Goal: Transaction & Acquisition: Purchase product/service

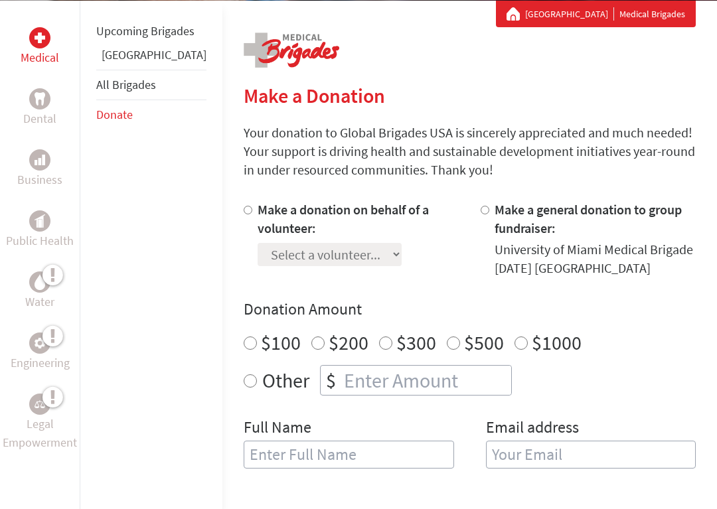
scroll to position [247, 0]
click at [244, 207] on input "Make a donation on behalf of a volunteer:" at bounding box center [248, 210] width 9 height 9
radio input "true"
click at [325, 265] on select "Select a volunteer... [PERSON_NAME] [PERSON_NAME] [PERSON_NAME] [PERSON_NAME] […" at bounding box center [330, 254] width 144 height 23
select select "49859AFC-8DD9-11F0-9E6E-42010A400005"
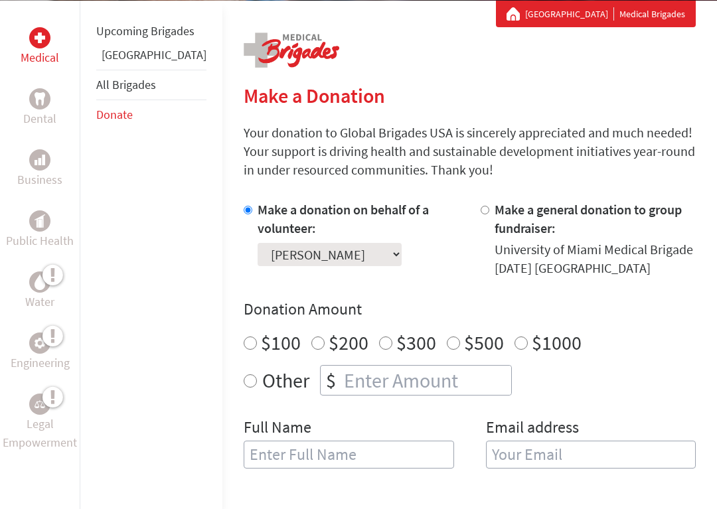
click at [244, 340] on input "$100" at bounding box center [250, 342] width 13 height 13
radio input "true"
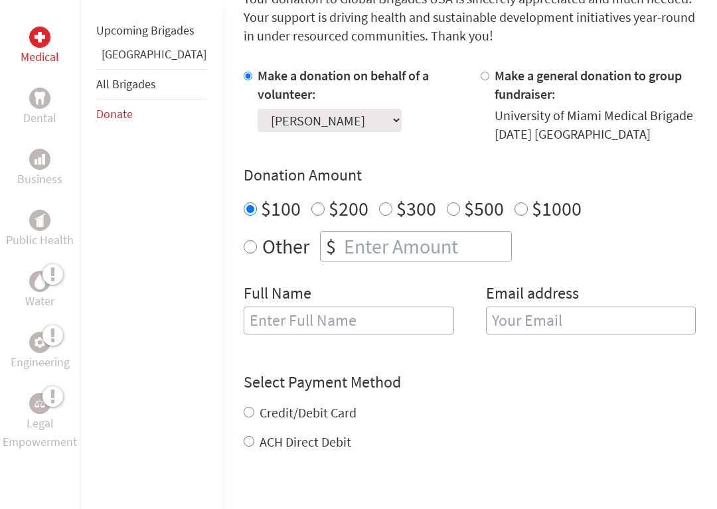
scroll to position [388, 0]
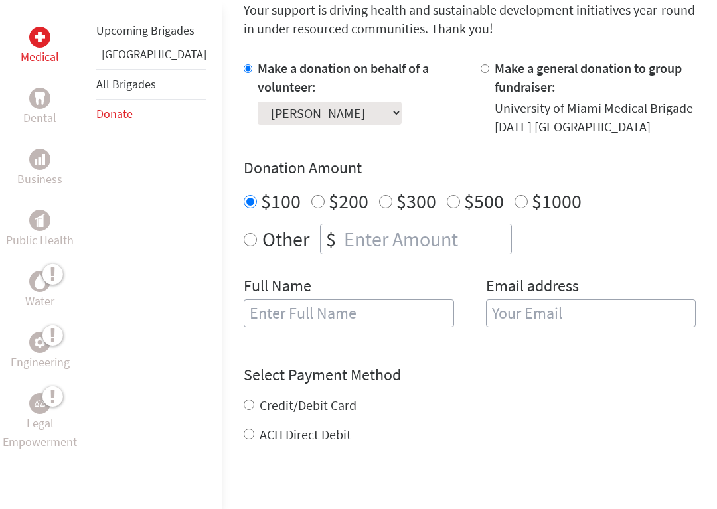
click at [244, 309] on input "text" at bounding box center [349, 313] width 210 height 28
type input "[EMAIL_ADDRESS][DOMAIN_NAME]"
type input "[PERSON_NAME]"
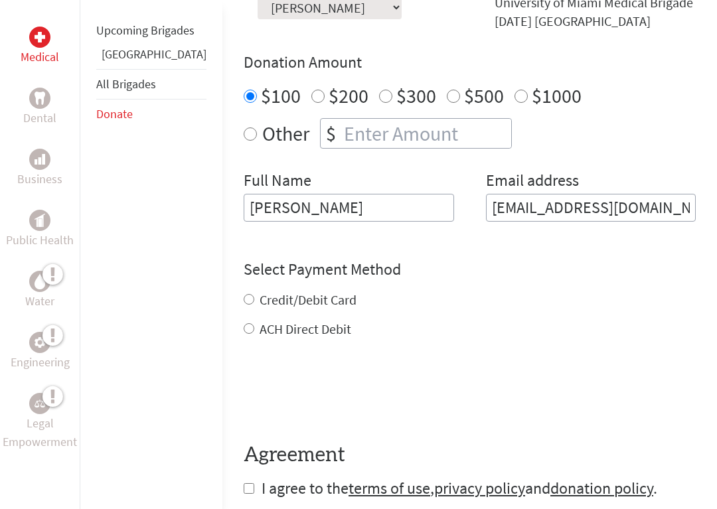
scroll to position [506, 0]
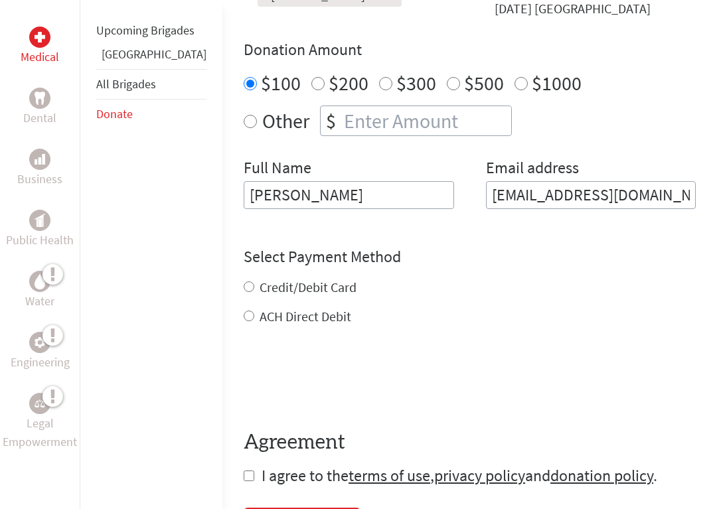
click at [244, 285] on div "Credit/Debit Card" at bounding box center [470, 288] width 452 height 19
click at [244, 287] on input "Credit/Debit Card" at bounding box center [249, 286] width 11 height 11
radio input "true"
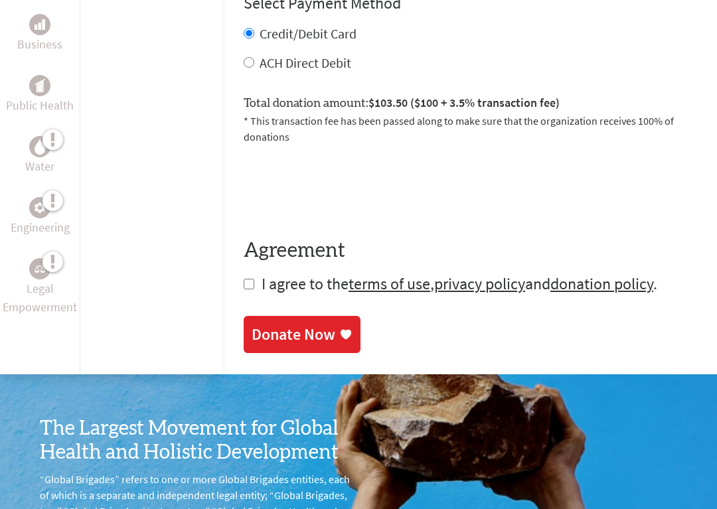
scroll to position [761, 0]
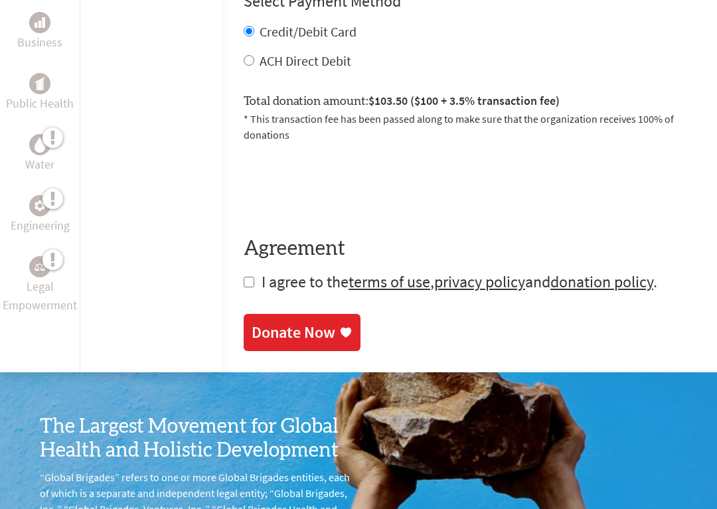
click at [244, 277] on input "checkbox" at bounding box center [249, 282] width 11 height 11
checkbox input "true"
click at [252, 323] on div "Donate Now" at bounding box center [294, 333] width 84 height 21
